Goal: Information Seeking & Learning: Learn about a topic

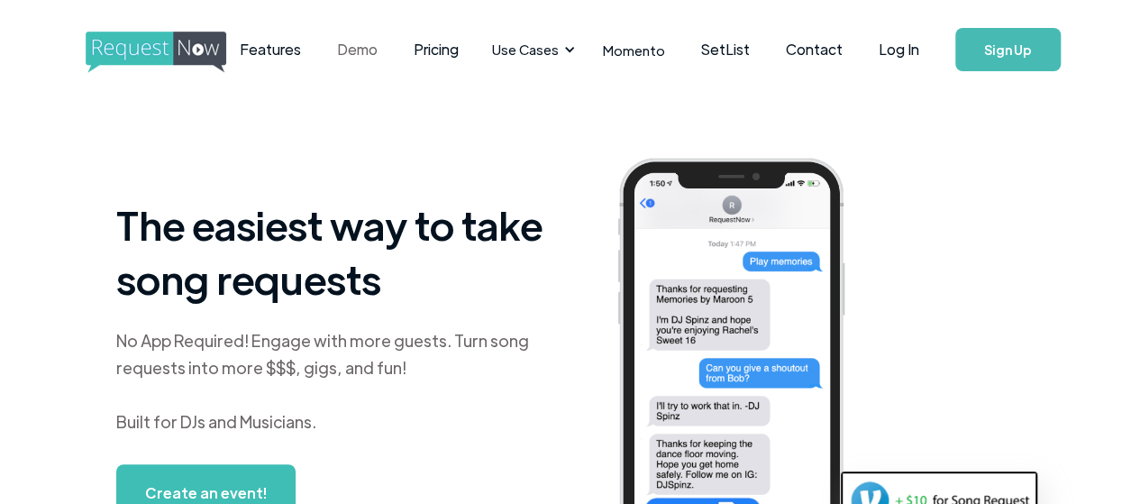
click at [396, 50] on link "Demo" at bounding box center [357, 50] width 77 height 56
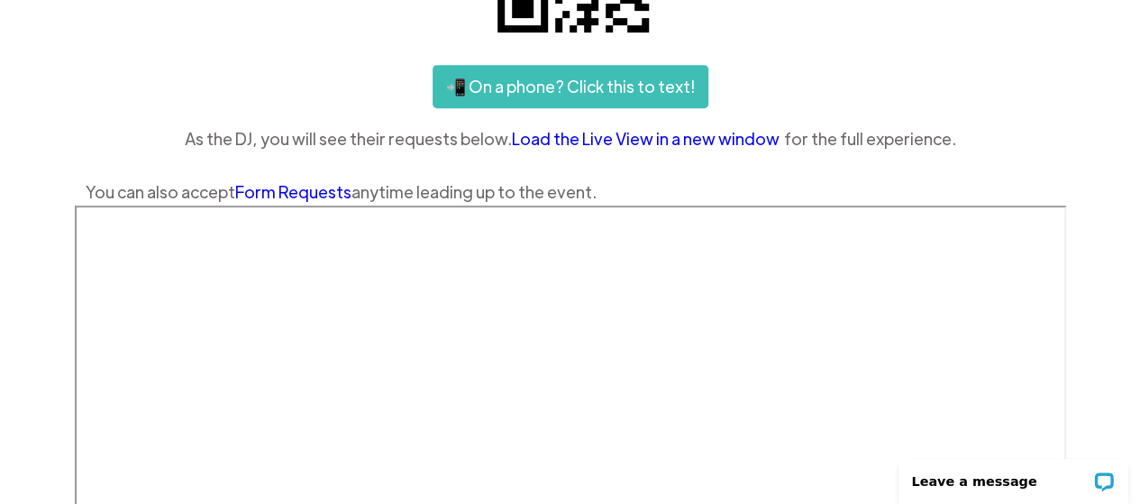
scroll to position [409, 0]
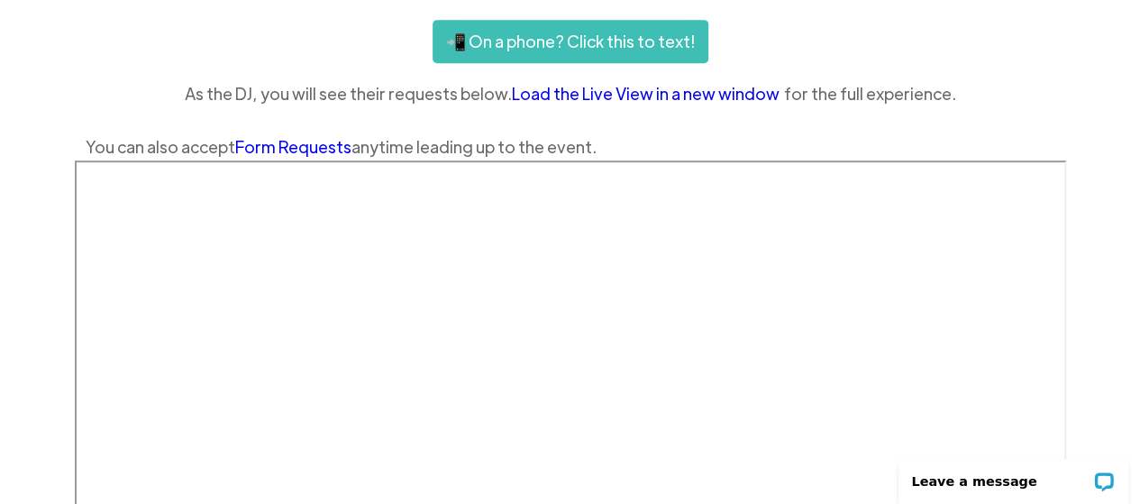
drag, startPoint x: 1146, startPoint y: 205, endPoint x: 1137, endPoint y: 229, distance: 25.9
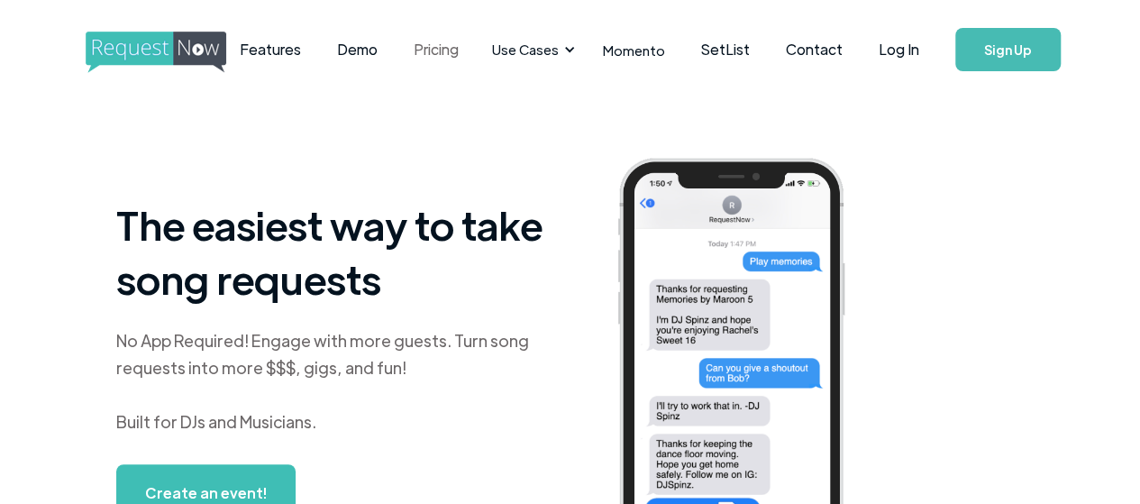
click at [477, 46] on link "Pricing" at bounding box center [436, 50] width 81 height 56
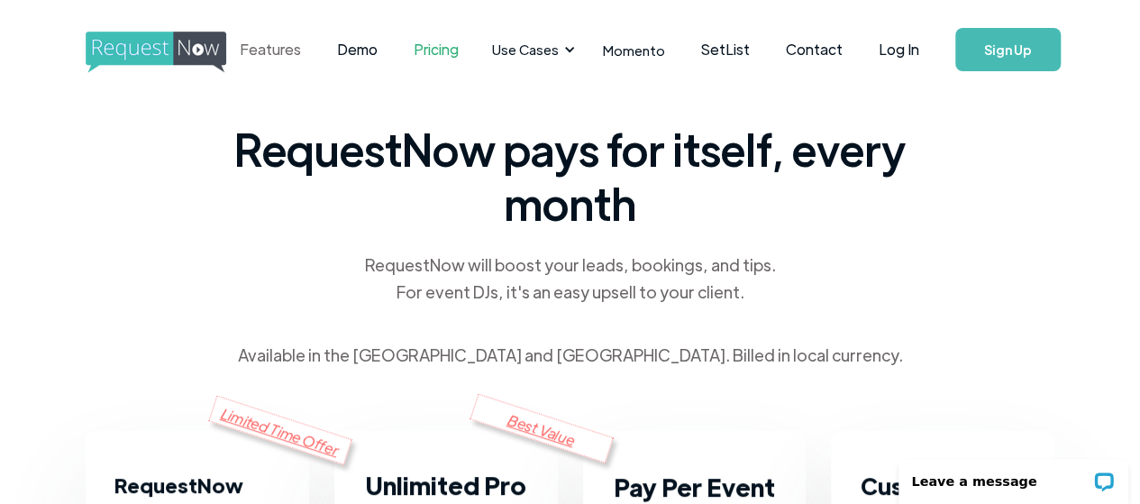
click at [318, 50] on link "Features" at bounding box center [270, 50] width 97 height 56
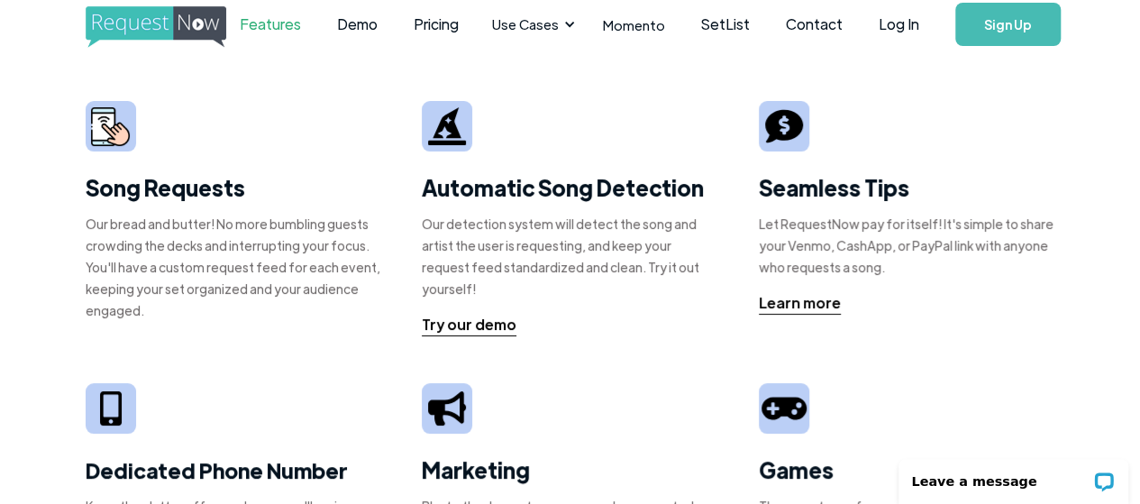
scroll to position [1, 0]
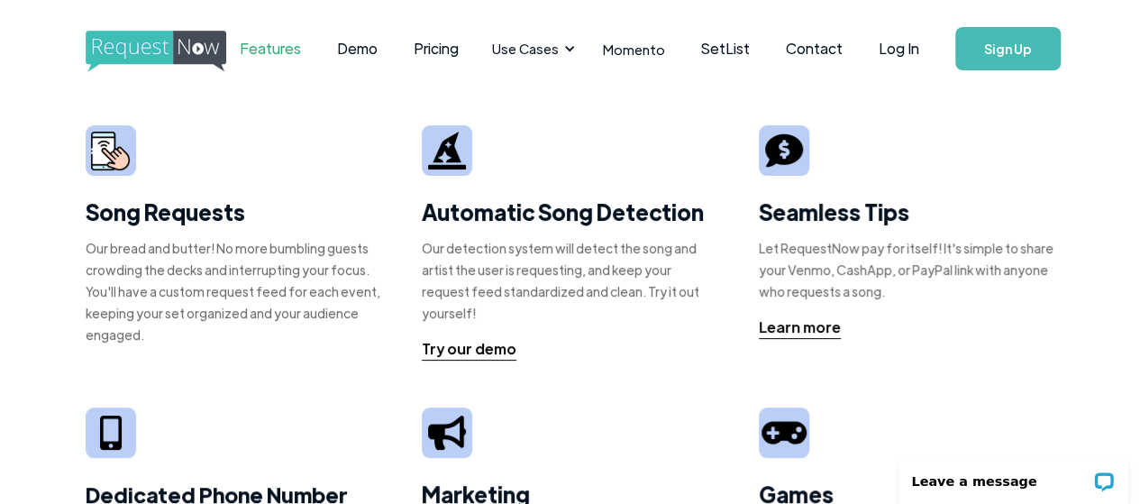
drag, startPoint x: 1148, startPoint y: 99, endPoint x: 1096, endPoint y: 104, distance: 52.5
click at [1096, 104] on html "Features Demo Pricing Use Cases Wedding + Private Events Karaoke DJs Bar/Club &…" at bounding box center [570, 251] width 1140 height 504
